Goal: Information Seeking & Learning: Check status

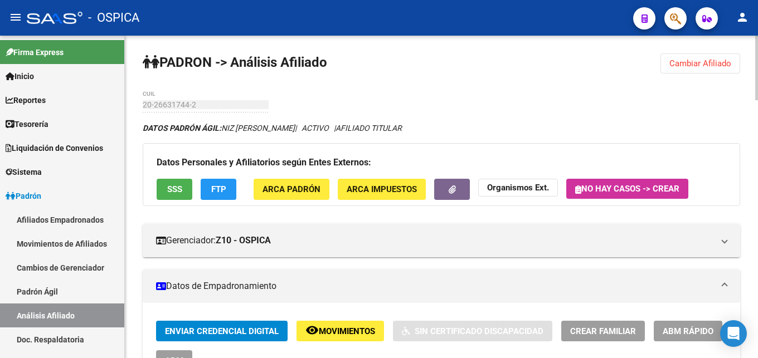
click at [689, 70] on button "Cambiar Afiliado" at bounding box center [700, 63] width 80 height 20
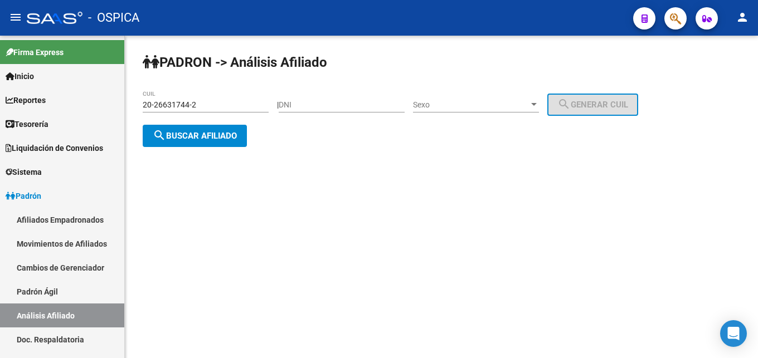
drag, startPoint x: 221, startPoint y: 98, endPoint x: 156, endPoint y: 103, distance: 64.8
click at [156, 103] on div "20-26631744-2 CUIL" at bounding box center [206, 101] width 126 height 22
drag, startPoint x: 198, startPoint y: 102, endPoint x: 118, endPoint y: 97, distance: 80.4
click at [143, 100] on input "20-26631744-2" at bounding box center [206, 104] width 126 height 9
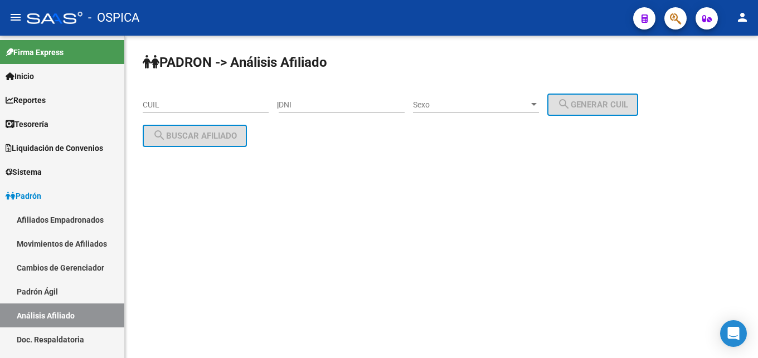
click at [323, 100] on div "DNI" at bounding box center [342, 101] width 126 height 22
type input "42255682"
click at [440, 102] on span "Sexo" at bounding box center [471, 104] width 116 height 9
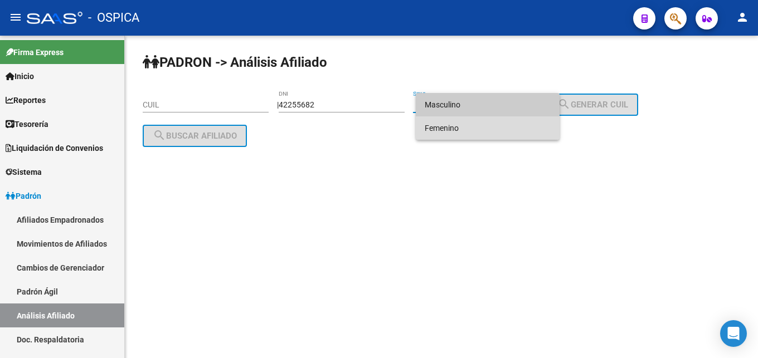
click at [482, 131] on span "Femenino" at bounding box center [488, 127] width 126 height 23
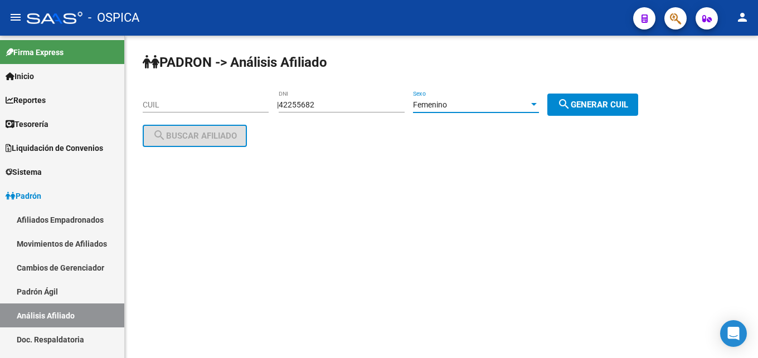
click at [591, 97] on button "search Generar CUIL" at bounding box center [592, 105] width 91 height 22
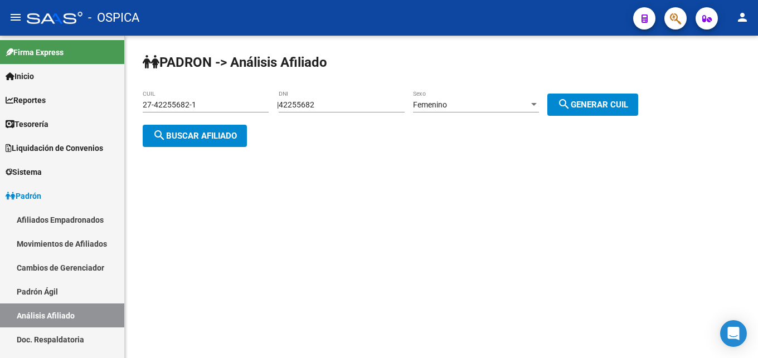
click at [196, 129] on button "search Buscar afiliado" at bounding box center [195, 136] width 104 height 22
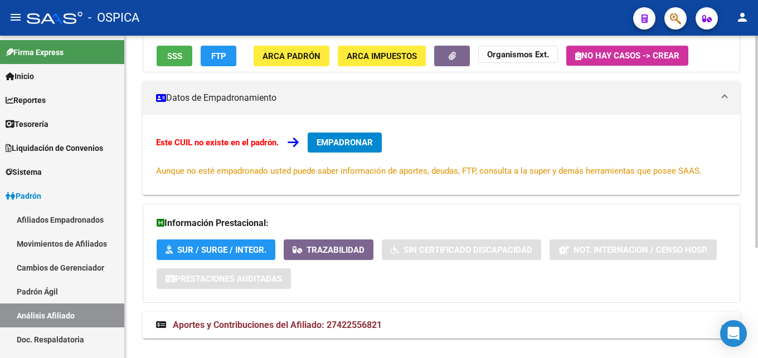
scroll to position [168, 0]
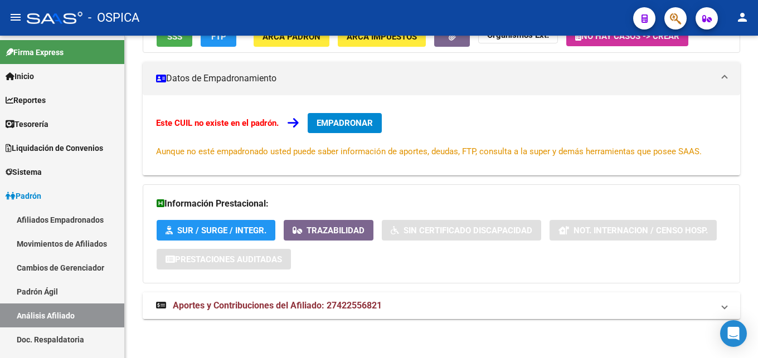
click at [338, 310] on span "Aportes y Contribuciones del Afiliado: 27422556821" at bounding box center [277, 305] width 209 height 11
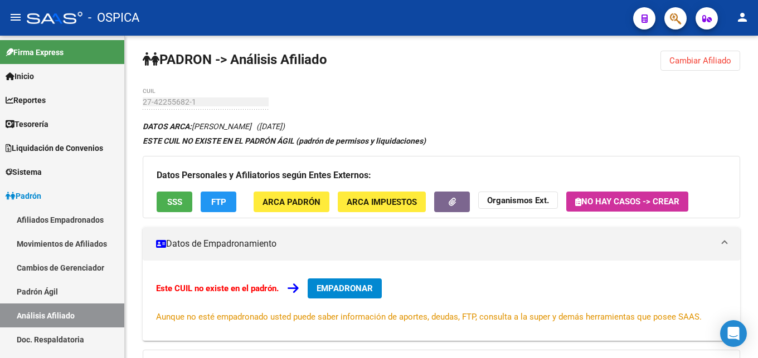
scroll to position [0, 0]
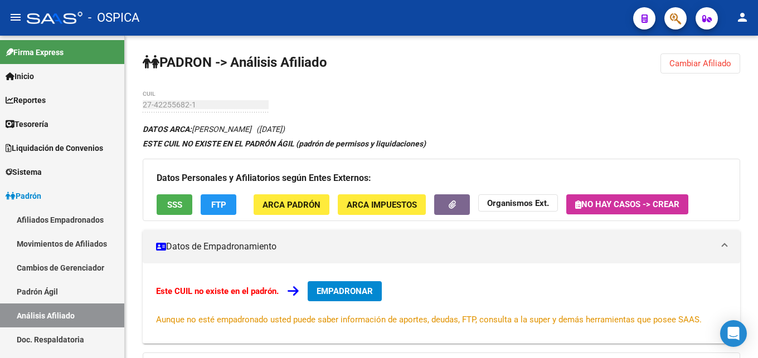
click at [693, 62] on span "Cambiar Afiliado" at bounding box center [700, 63] width 62 height 10
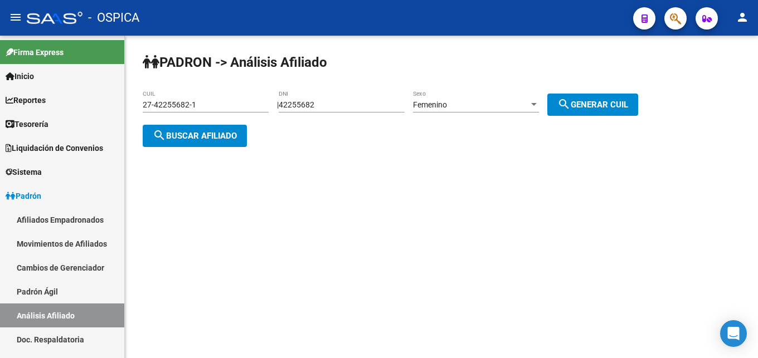
click at [247, 106] on input "27-42255682-1" at bounding box center [206, 104] width 126 height 9
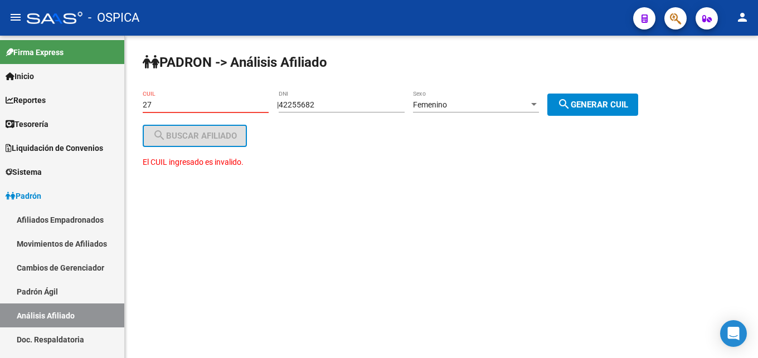
type input "2"
click at [358, 108] on input "42255682" at bounding box center [342, 104] width 126 height 9
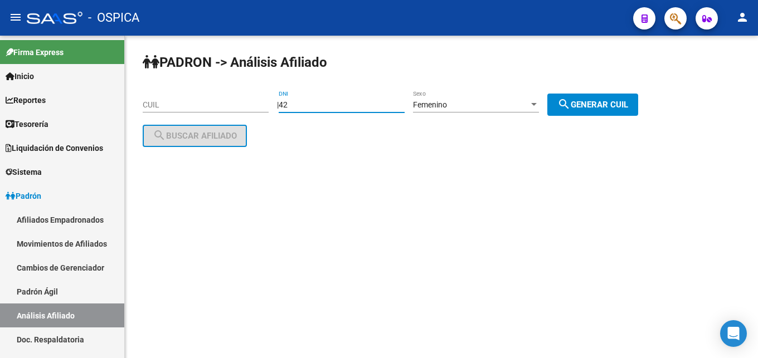
type input "4"
click at [505, 108] on div "Femenino" at bounding box center [471, 104] width 116 height 9
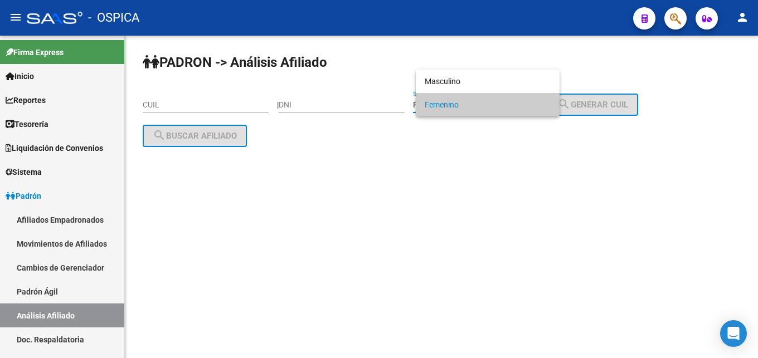
click at [500, 154] on div at bounding box center [379, 179] width 758 height 358
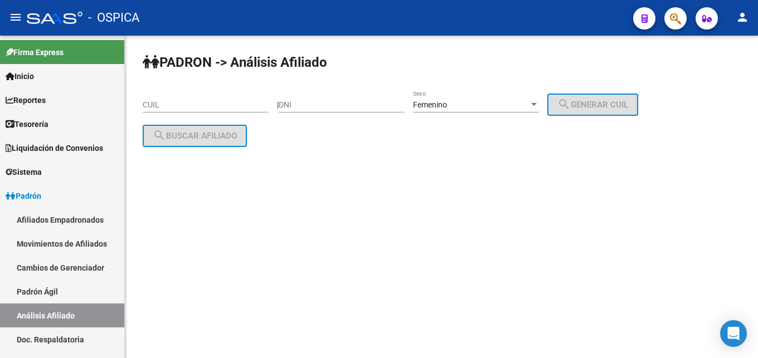
click at [513, 99] on div "Femenino Sexo" at bounding box center [476, 101] width 126 height 22
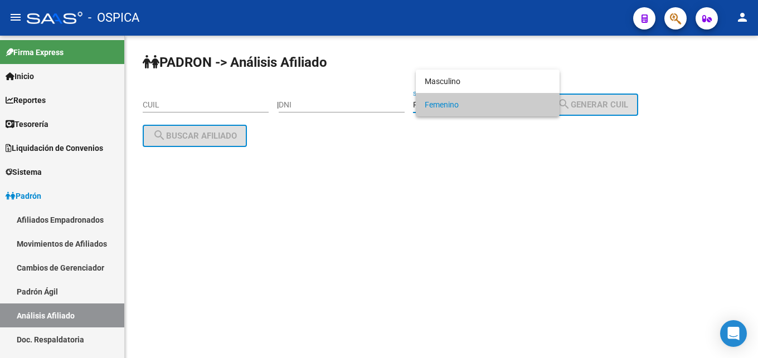
click at [174, 89] on div at bounding box center [379, 179] width 758 height 358
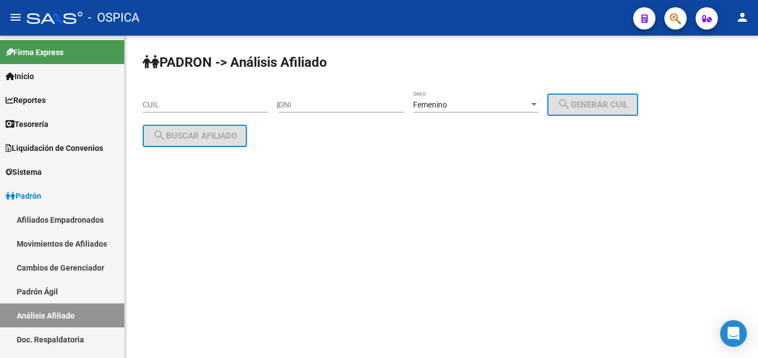
click at [179, 103] on div "CUIL" at bounding box center [206, 101] width 126 height 22
paste input "20-34072895-6"
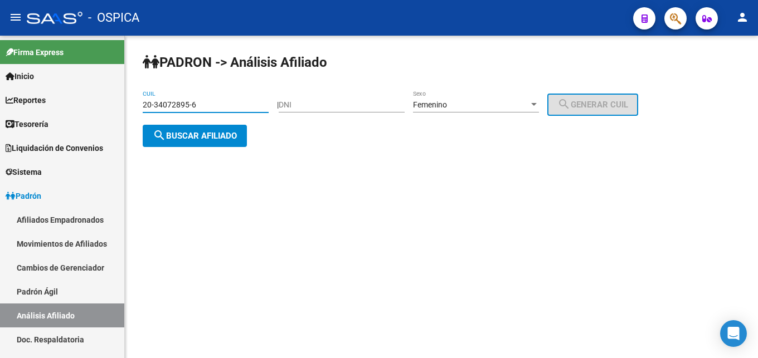
type input "20-34072895-6"
click at [539, 109] on div at bounding box center [534, 104] width 10 height 9
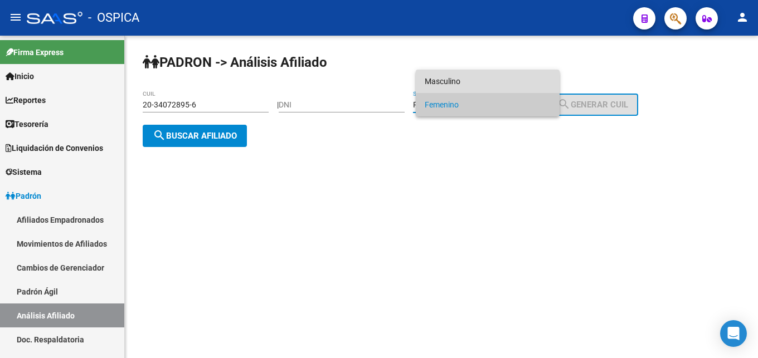
click at [527, 81] on span "Masculino" at bounding box center [488, 81] width 126 height 23
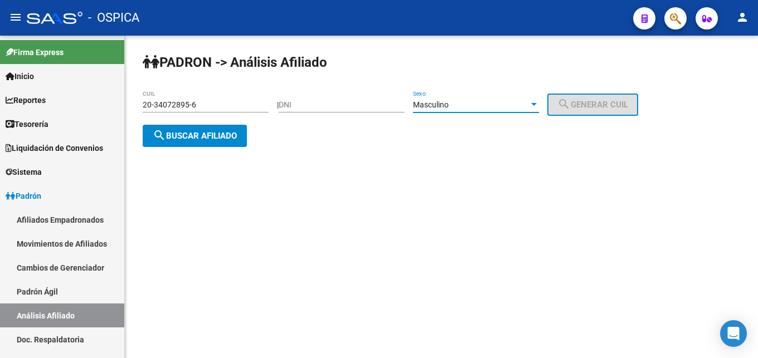
click at [169, 135] on span "search Buscar afiliado" at bounding box center [195, 136] width 84 height 10
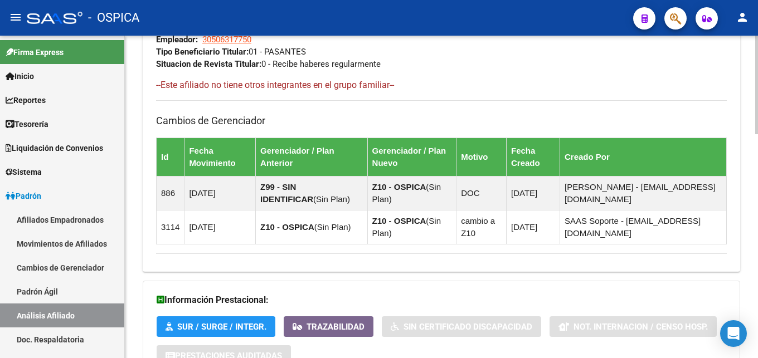
scroll to position [732, 0]
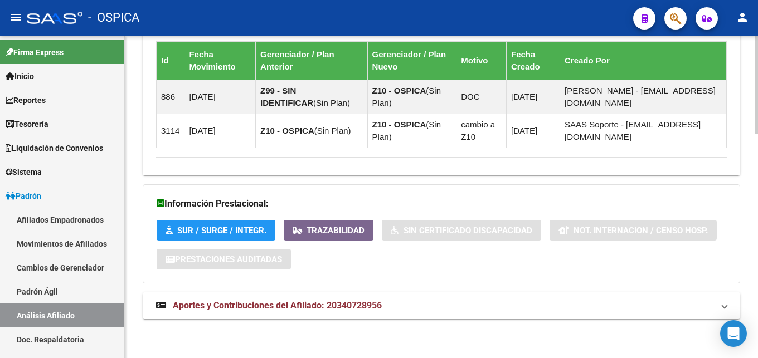
click at [297, 305] on span "Aportes y Contribuciones del Afiliado: 20340728956" at bounding box center [277, 305] width 209 height 11
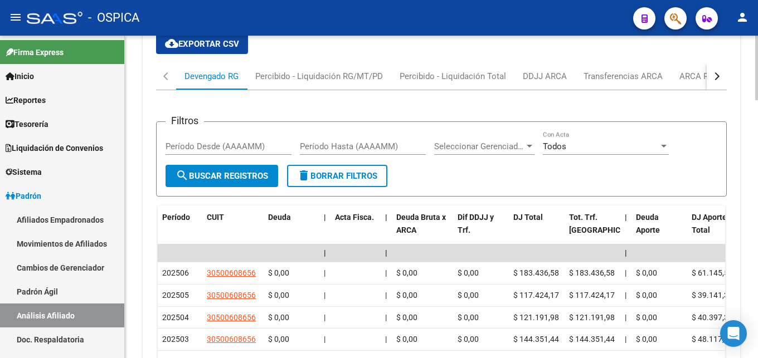
scroll to position [1072, 0]
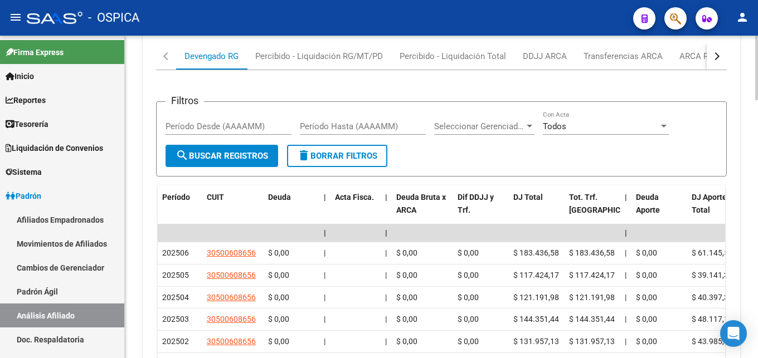
click at [710, 55] on button "button" at bounding box center [716, 56] width 20 height 27
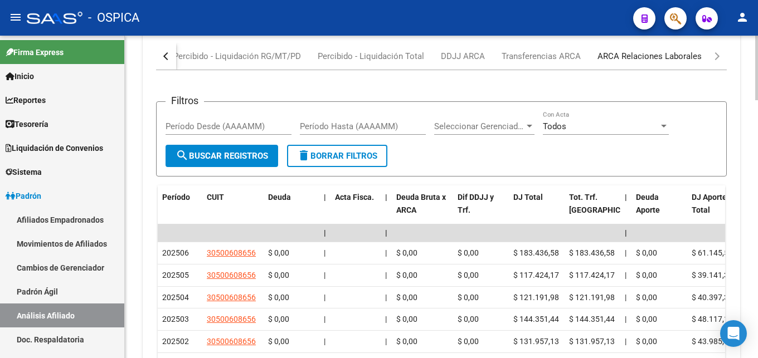
click at [678, 57] on div "ARCA Relaciones Laborales" at bounding box center [649, 56] width 104 height 12
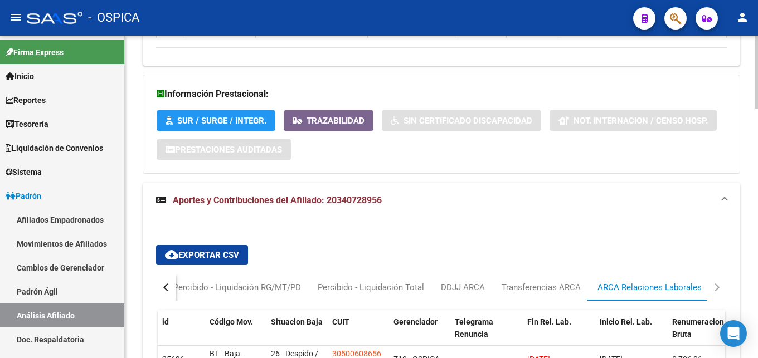
scroll to position [1012, 0]
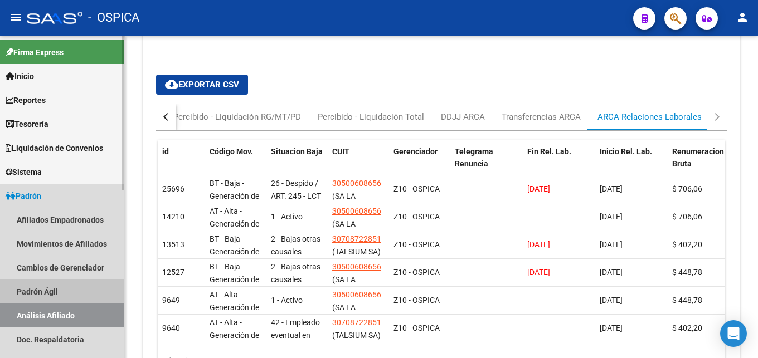
click at [30, 291] on link "Padrón Ágil" at bounding box center [62, 292] width 124 height 24
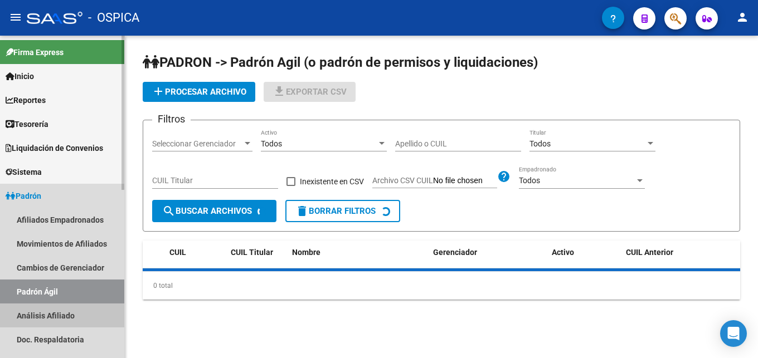
click at [50, 317] on link "Análisis Afiliado" at bounding box center [62, 316] width 124 height 24
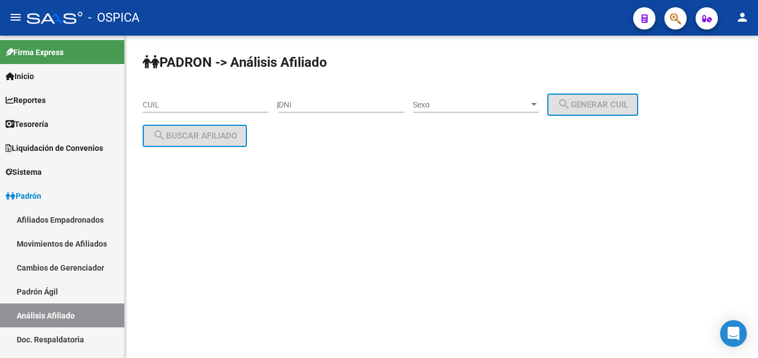
click at [159, 101] on input "CUIL" at bounding box center [206, 104] width 126 height 9
paste input "20-26788583-5"
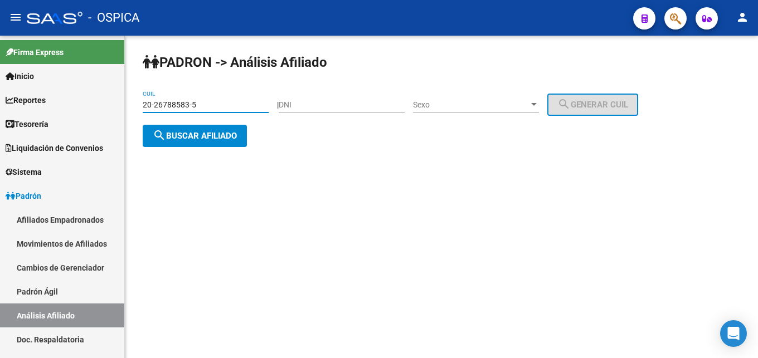
type input "20-26788583-5"
click at [198, 141] on button "search Buscar afiliado" at bounding box center [195, 136] width 104 height 22
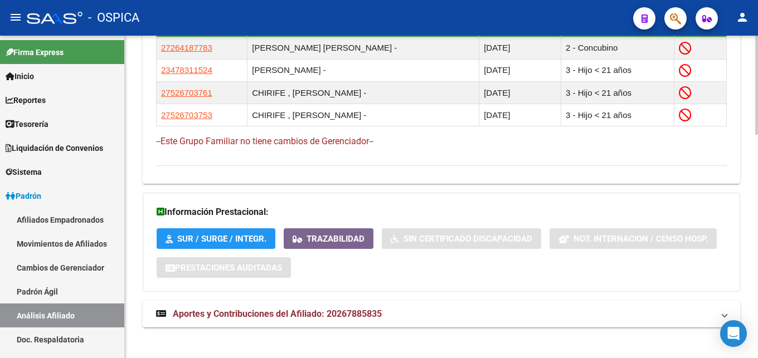
scroll to position [724, 0]
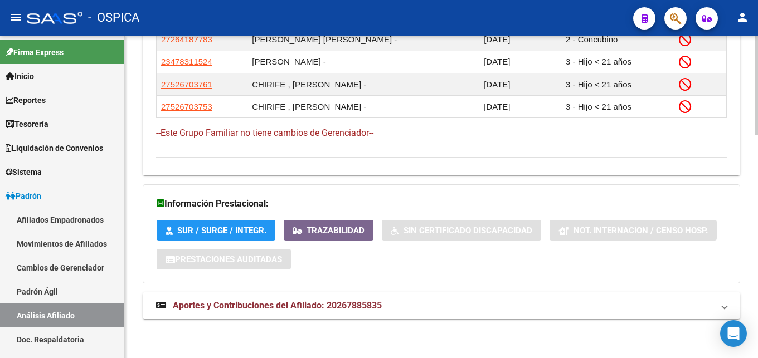
click at [364, 302] on span "Aportes y Contribuciones del Afiliado: 20267885835" at bounding box center [277, 305] width 209 height 11
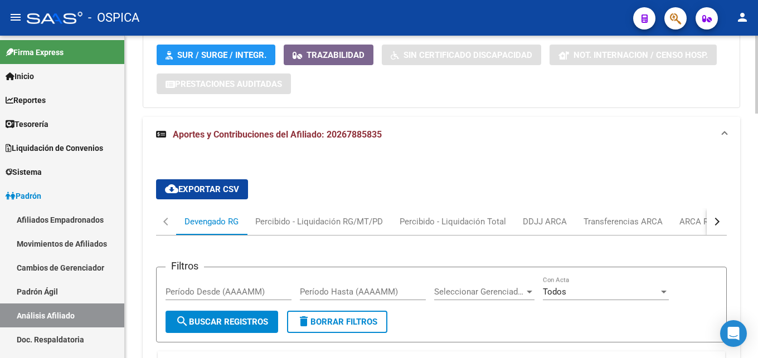
scroll to position [952, 0]
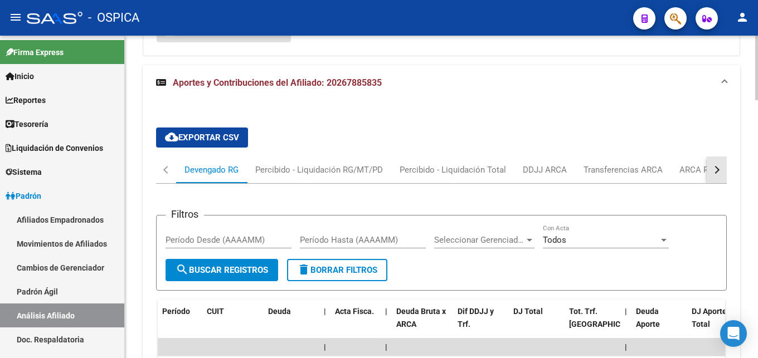
click at [720, 165] on button "button" at bounding box center [716, 170] width 20 height 27
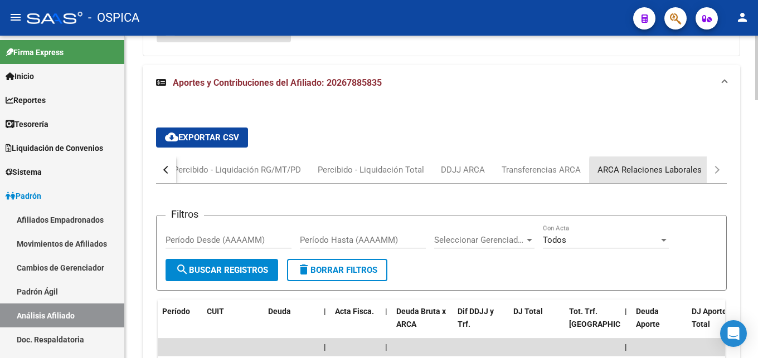
click at [689, 173] on div "ARCA Relaciones Laborales" at bounding box center [649, 170] width 104 height 12
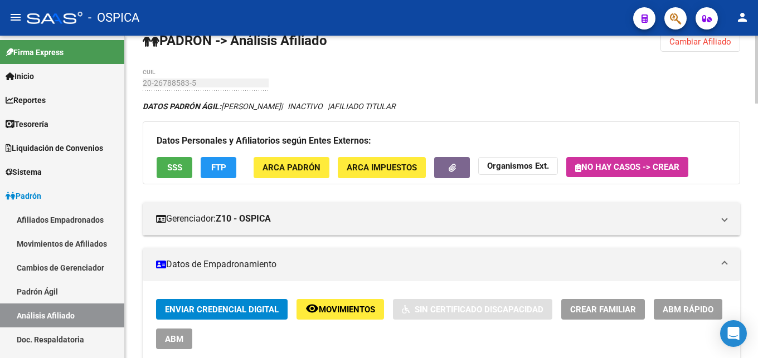
scroll to position [0, 0]
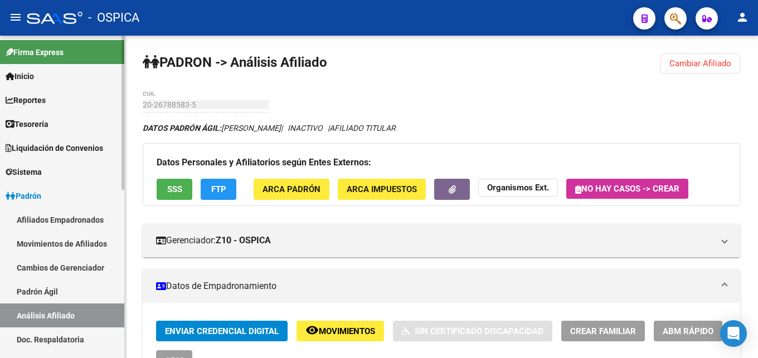
click at [44, 342] on link "Doc. Respaldatoria" at bounding box center [62, 340] width 124 height 24
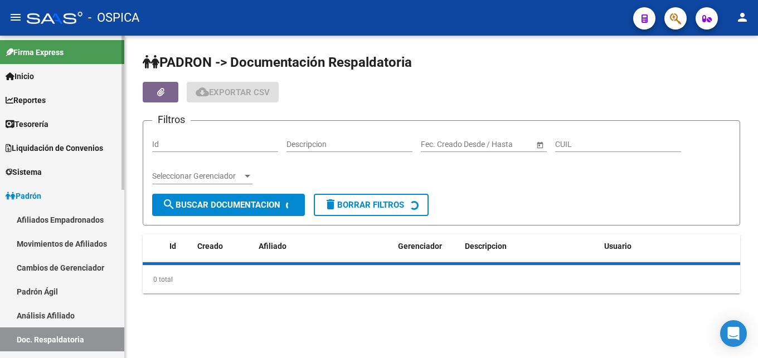
click at [71, 315] on link "Análisis Afiliado" at bounding box center [62, 316] width 124 height 24
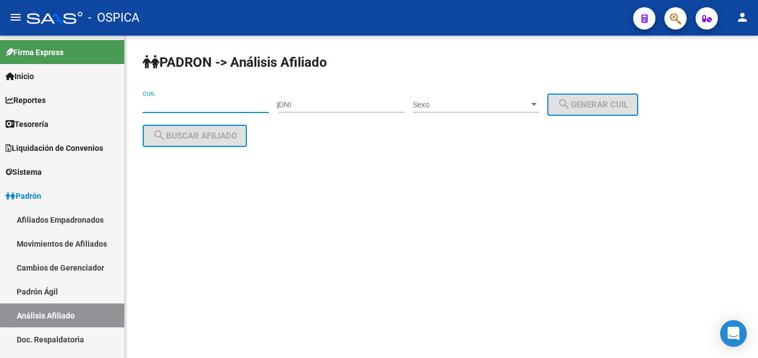
click at [170, 108] on input "CUIL" at bounding box center [206, 104] width 126 height 9
paste input "20-29019273-1"
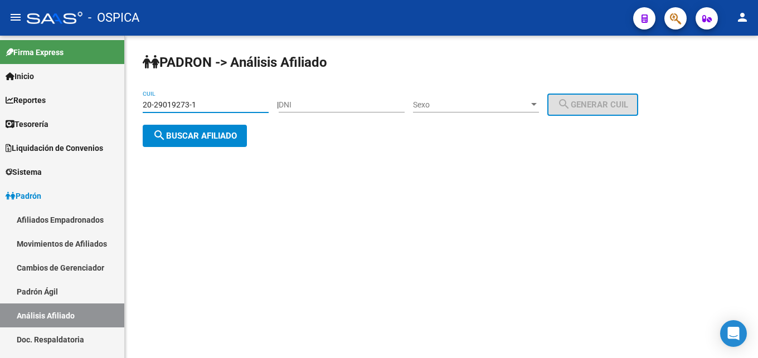
type input "20-29019273-1"
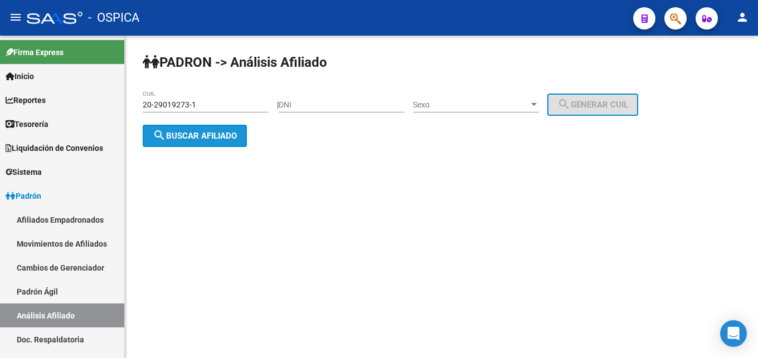
click at [216, 143] on button "search Buscar afiliado" at bounding box center [195, 136] width 104 height 22
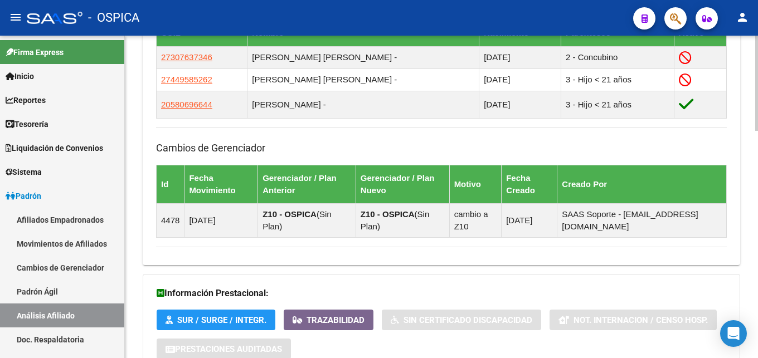
scroll to position [772, 0]
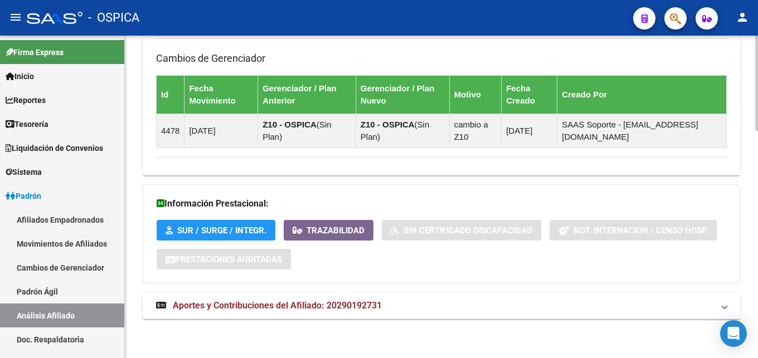
click at [316, 303] on span "Aportes y Contribuciones del Afiliado: 20290192731" at bounding box center [277, 305] width 209 height 11
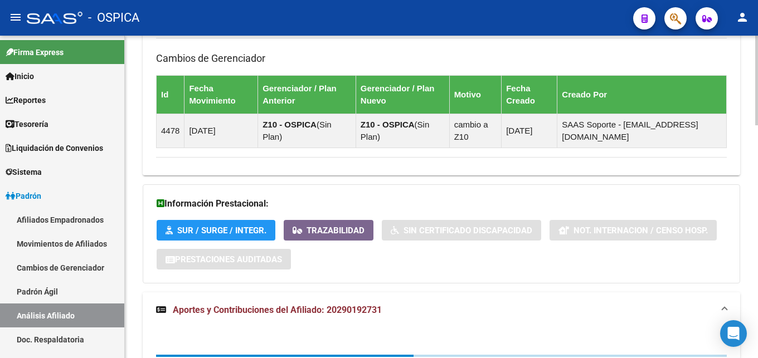
scroll to position [999, 0]
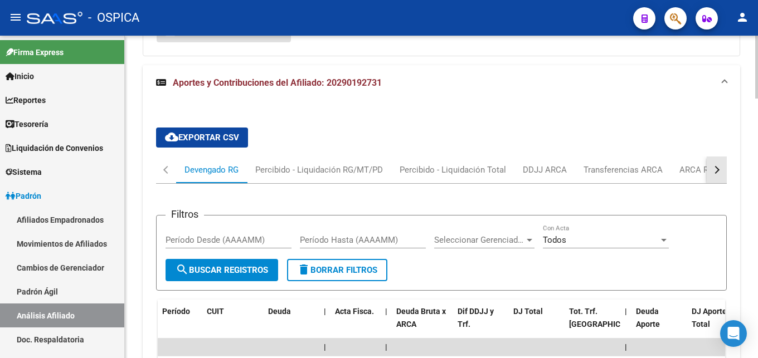
click at [716, 167] on button "button" at bounding box center [716, 170] width 20 height 27
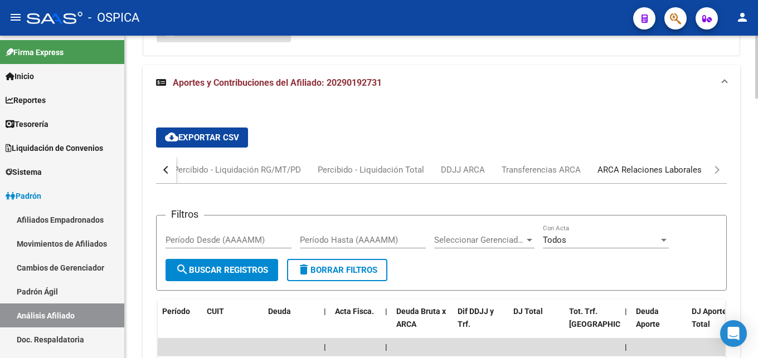
click at [666, 172] on div "ARCA Relaciones Laborales" at bounding box center [649, 170] width 104 height 12
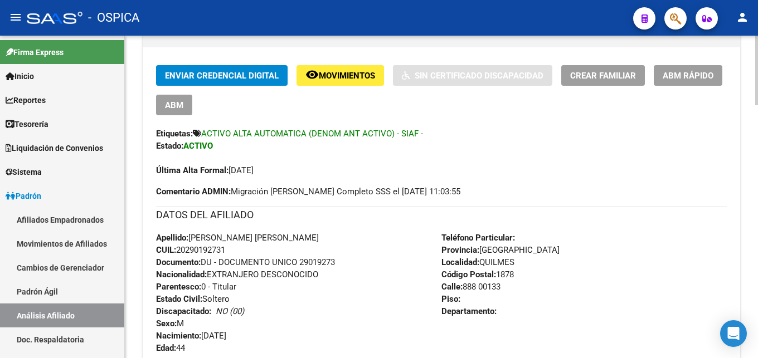
scroll to position [199, 0]
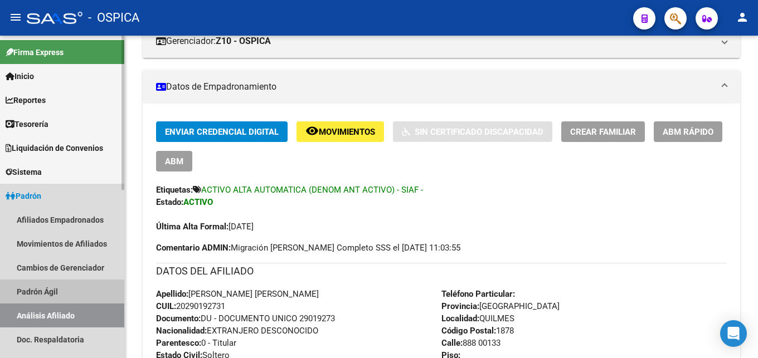
click at [31, 289] on link "Padrón Ágil" at bounding box center [62, 292] width 124 height 24
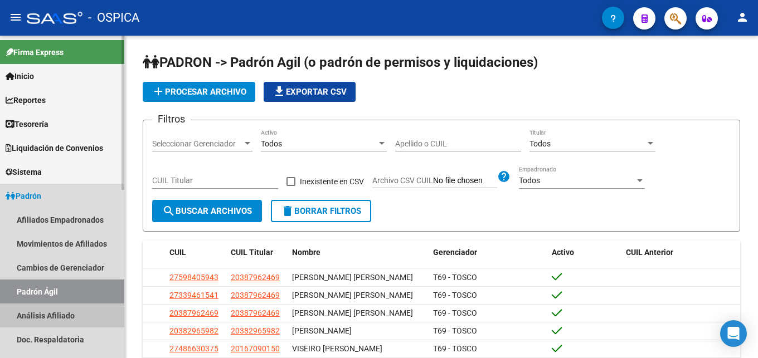
click at [41, 313] on link "Análisis Afiliado" at bounding box center [62, 316] width 124 height 24
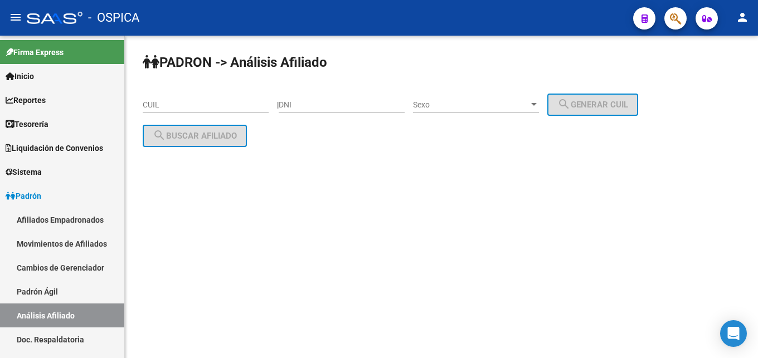
click at [146, 107] on input "CUIL" at bounding box center [206, 104] width 126 height 9
paste input "23-28464034-9"
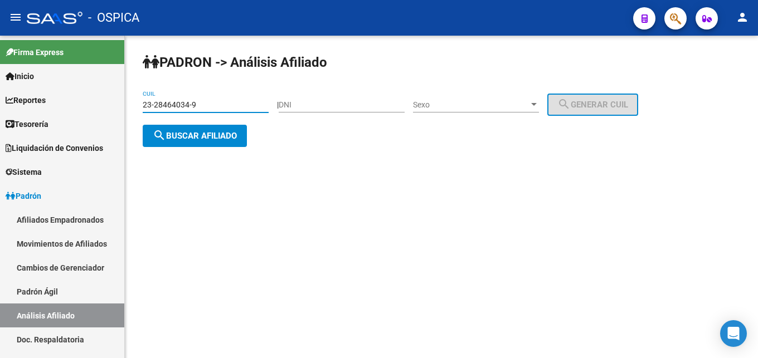
type input "23-28464034-9"
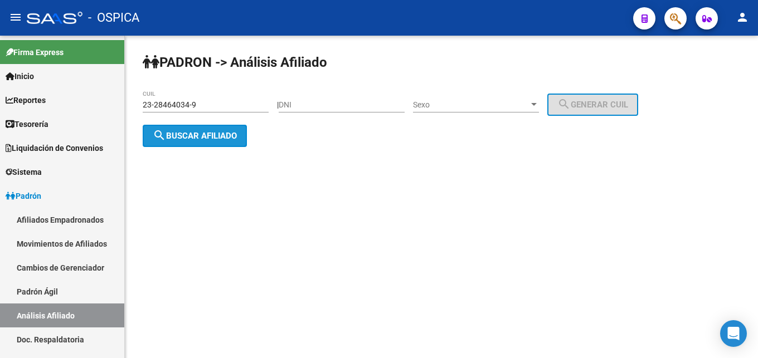
click at [207, 134] on span "search Buscar afiliado" at bounding box center [195, 136] width 84 height 10
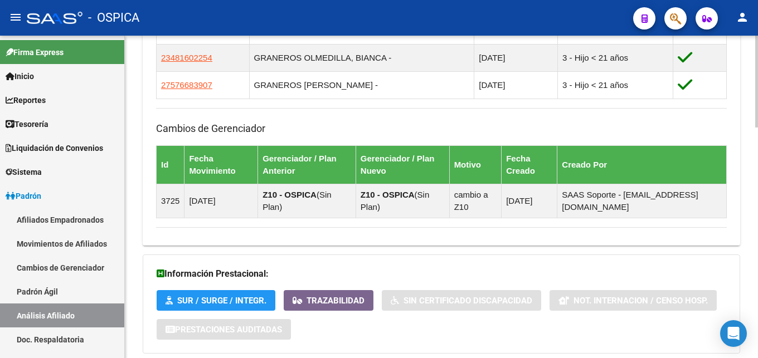
scroll to position [809, 0]
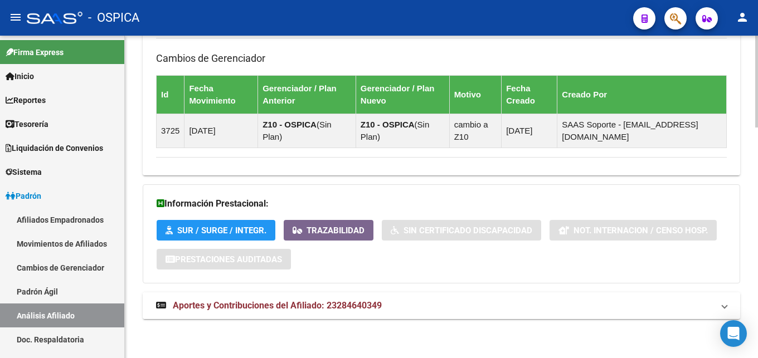
click at [302, 310] on span "Aportes y Contribuciones del Afiliado: 23284640349" at bounding box center [277, 305] width 209 height 11
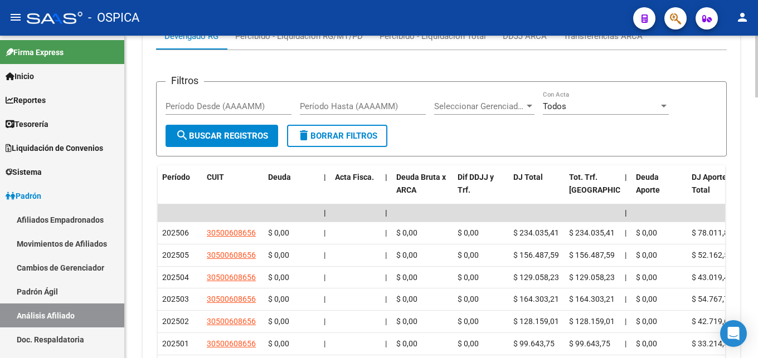
scroll to position [1093, 0]
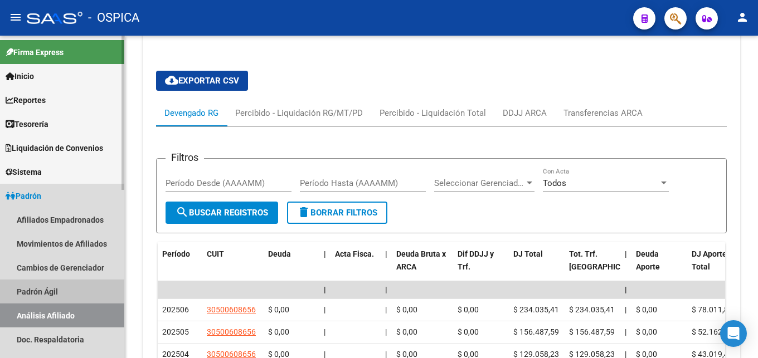
click at [45, 296] on link "Padrón Ágil" at bounding box center [62, 292] width 124 height 24
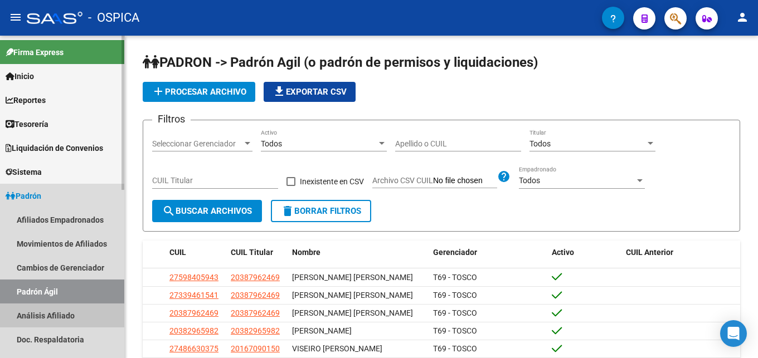
click at [43, 316] on link "Análisis Afiliado" at bounding box center [62, 316] width 124 height 24
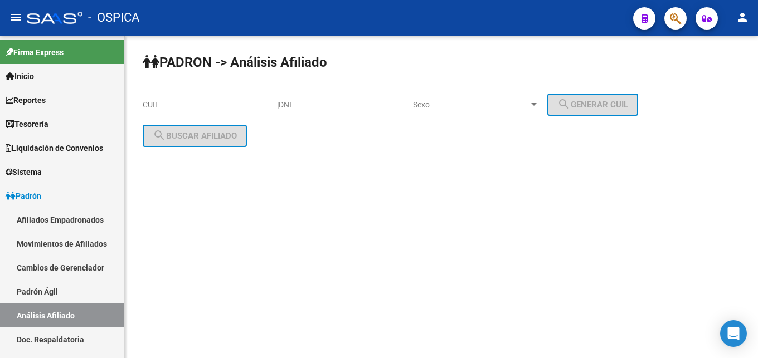
click at [159, 101] on input "CUIL" at bounding box center [206, 104] width 126 height 9
paste input "20-32799184-2"
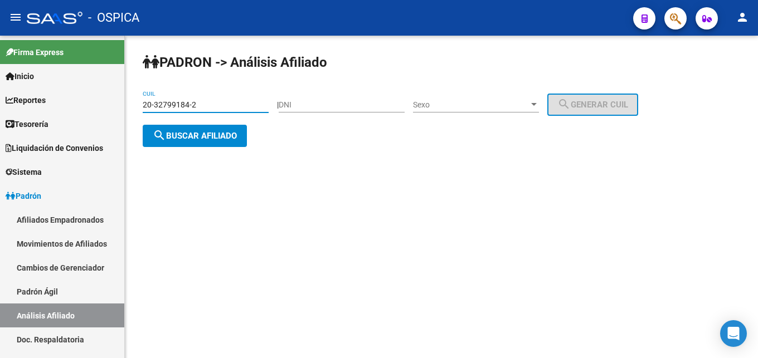
type input "20-32799184-2"
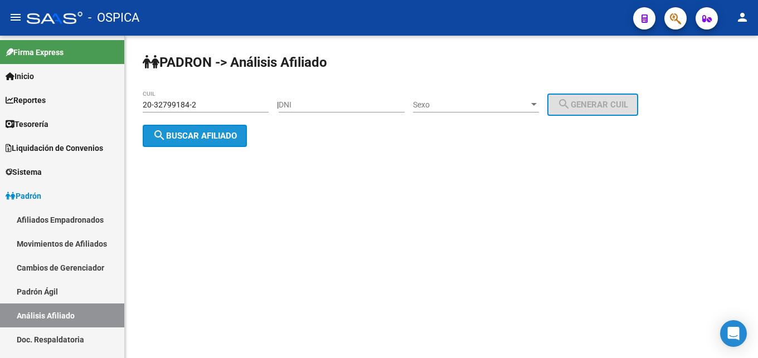
click at [207, 140] on span "search Buscar afiliado" at bounding box center [195, 136] width 84 height 10
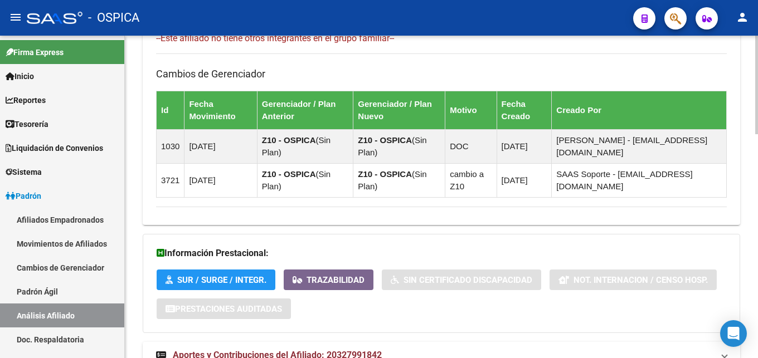
scroll to position [732, 0]
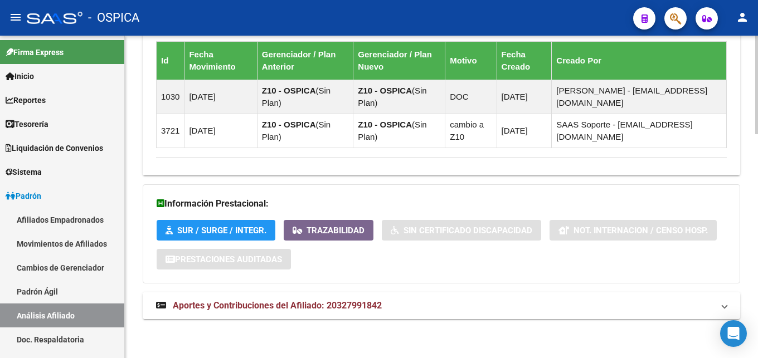
click at [219, 309] on span "Aportes y Contribuciones del Afiliado: 20327991842" at bounding box center [277, 305] width 209 height 11
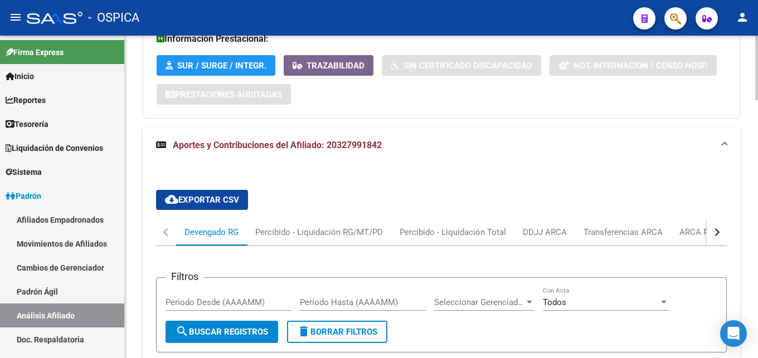
scroll to position [902, 0]
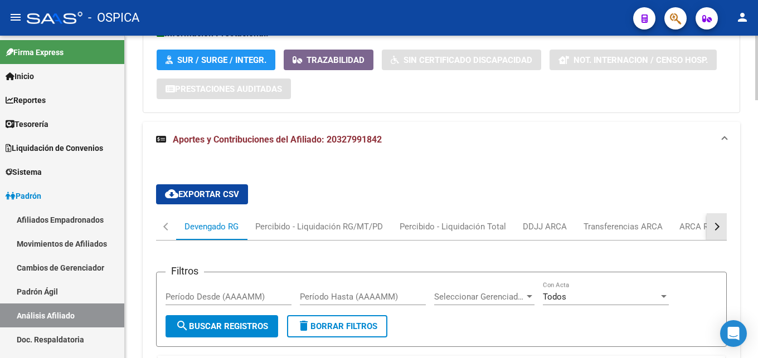
click at [713, 223] on button "button" at bounding box center [716, 226] width 20 height 27
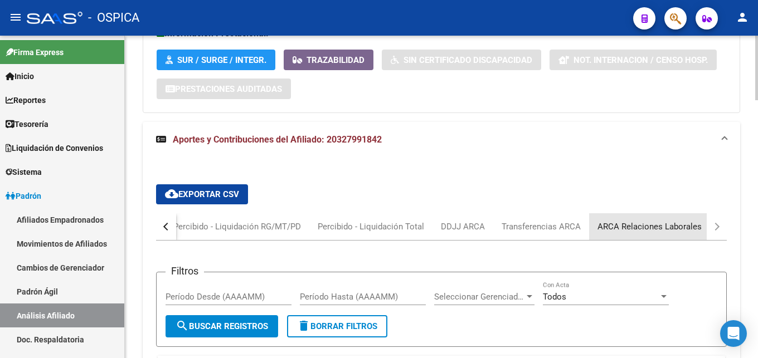
click at [682, 223] on div "ARCA Relaciones Laborales" at bounding box center [649, 227] width 104 height 12
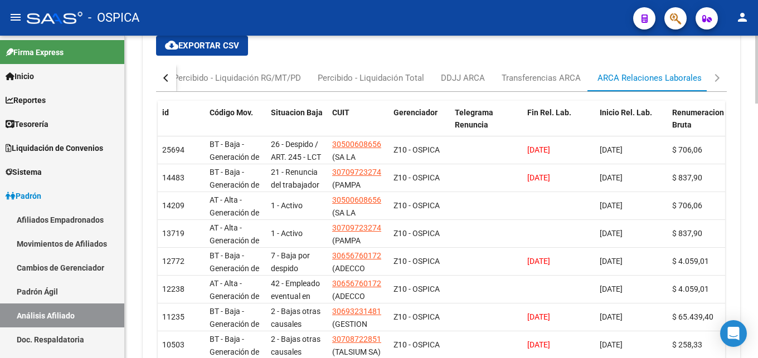
scroll to position [1069, 0]
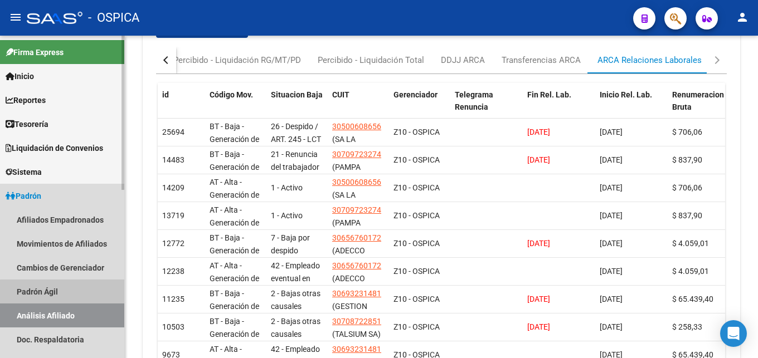
click at [62, 294] on link "Padrón Ágil" at bounding box center [62, 292] width 124 height 24
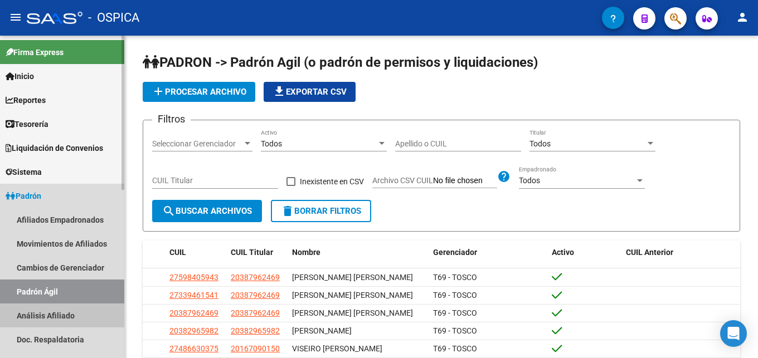
click at [80, 315] on link "Análisis Afiliado" at bounding box center [62, 316] width 124 height 24
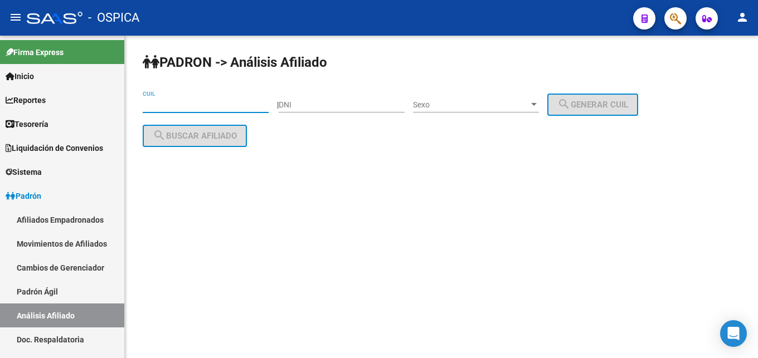
click at [162, 105] on input "CUIL" at bounding box center [206, 104] width 126 height 9
paste input "20-42089960-3"
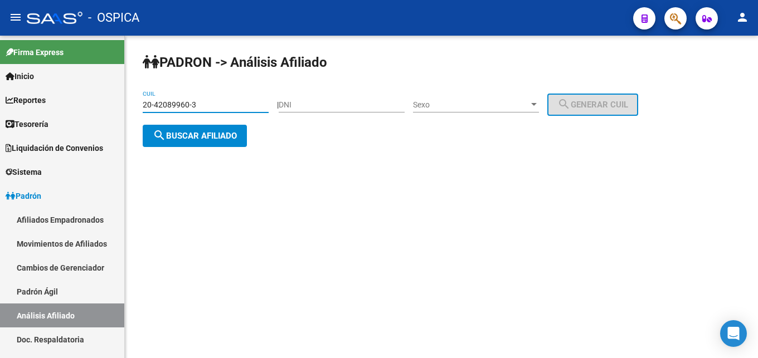
type input "20-42089960-3"
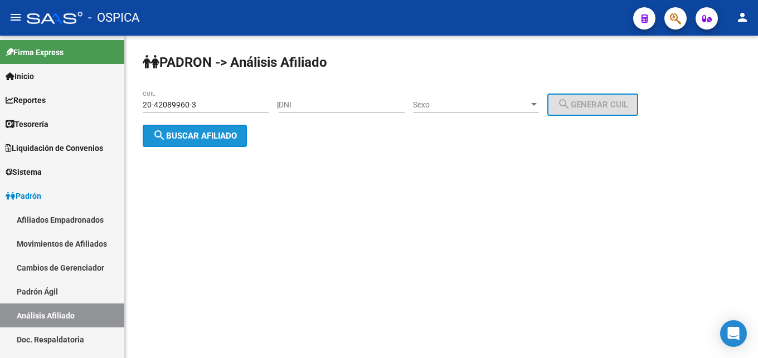
click at [199, 145] on button "search Buscar afiliado" at bounding box center [195, 136] width 104 height 22
